Goal: Task Accomplishment & Management: Manage account settings

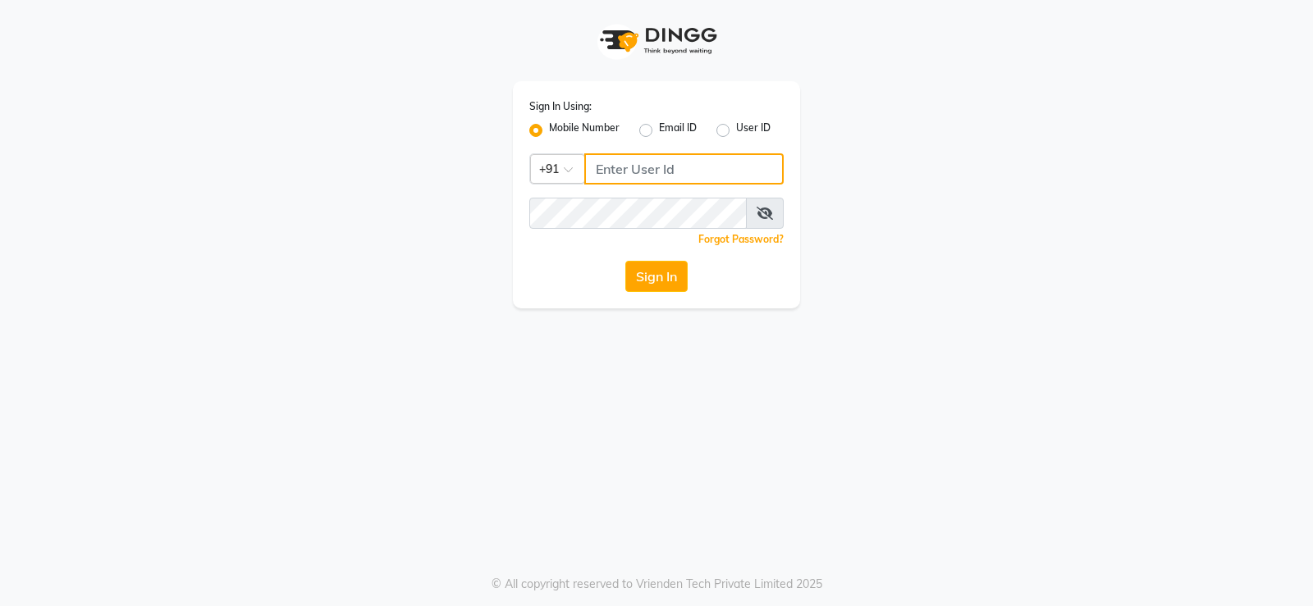
type input "8095494648"
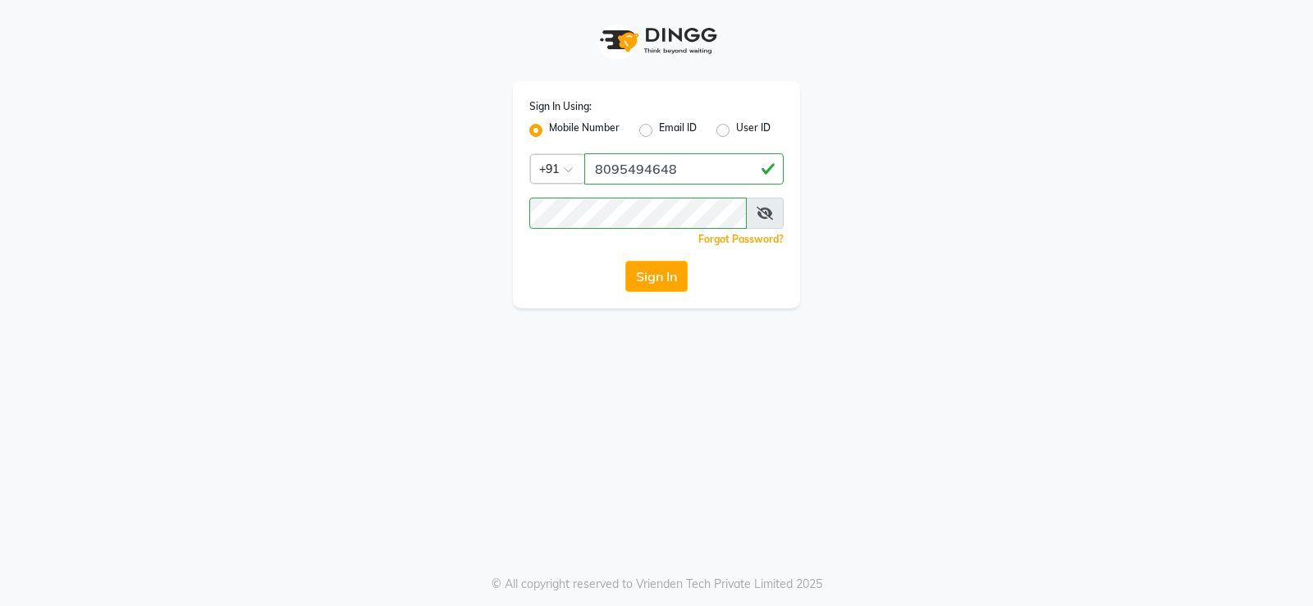
click at [768, 222] on span at bounding box center [765, 213] width 38 height 31
click at [768, 213] on icon at bounding box center [764, 213] width 16 height 13
click at [768, 213] on icon at bounding box center [765, 213] width 15 height 13
click at [0, 221] on app-login "Sign In Using: Mobile Number Email ID User ID Country Code × [PHONE_NUMBER] Rem…" at bounding box center [656, 154] width 1313 height 309
click at [810, 282] on div "Sign In Using: Mobile Number Email ID User ID Country Code × [PHONE_NUMBER] Rem…" at bounding box center [656, 154] width 312 height 309
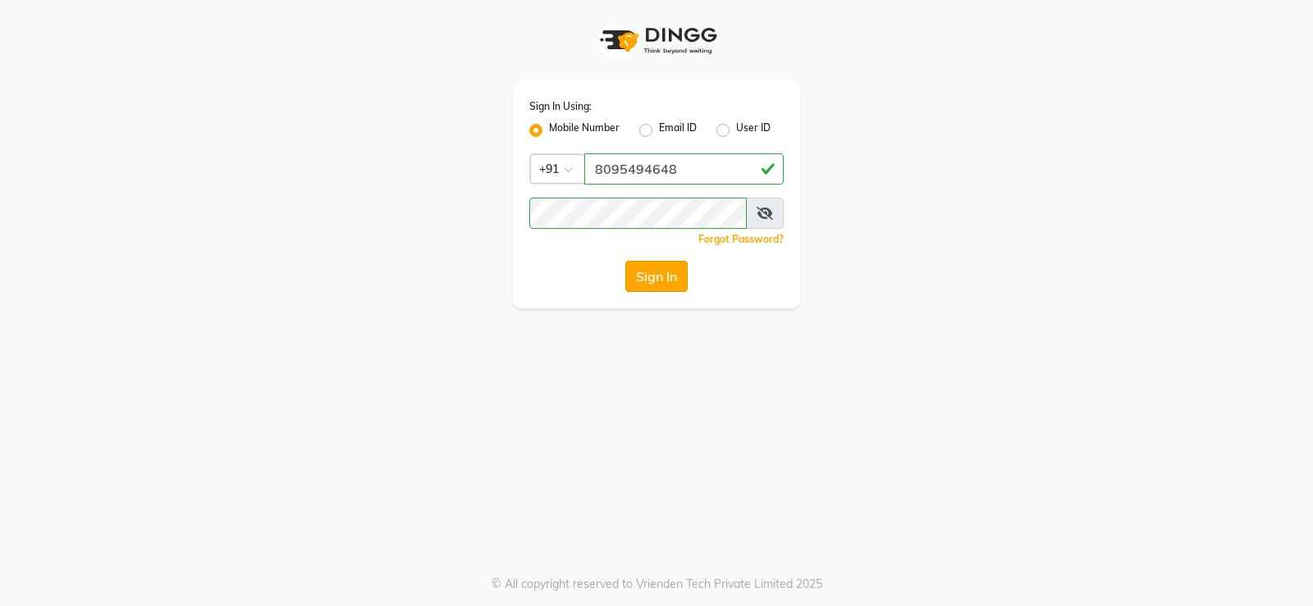
click at [660, 272] on button "Sign In" at bounding box center [656, 276] width 62 height 31
